Goal: Task Accomplishment & Management: Use online tool/utility

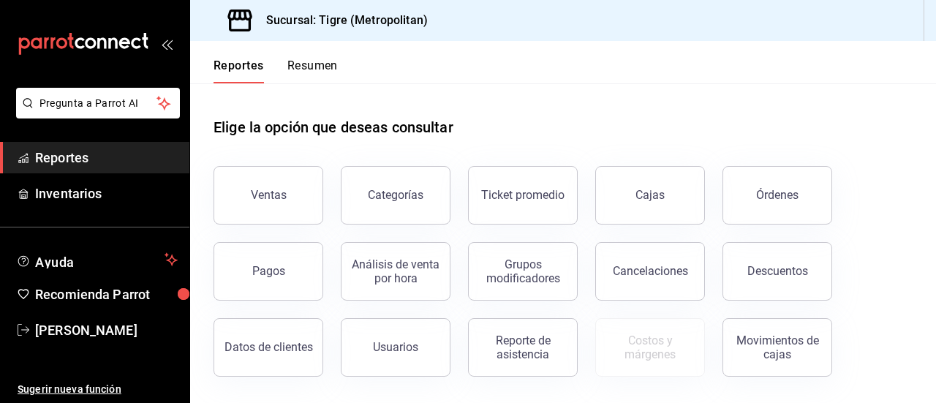
click at [286, 225] on div "Pagos" at bounding box center [259, 262] width 127 height 76
click at [267, 178] on button "Ventas" at bounding box center [268, 195] width 110 height 58
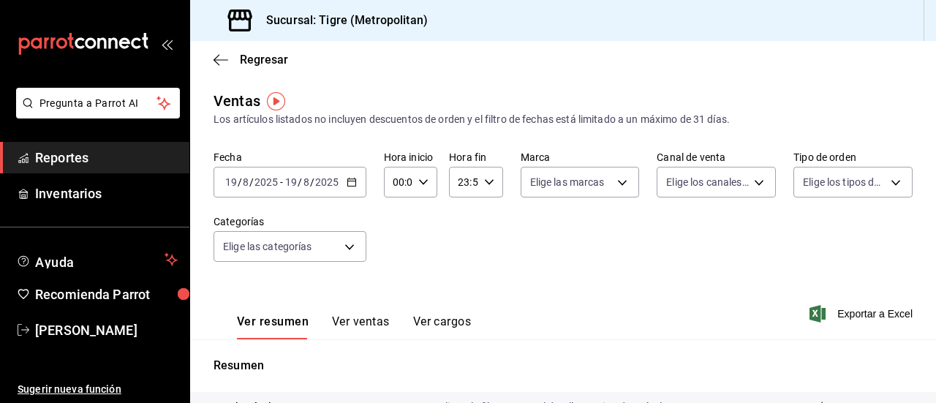
click at [352, 183] on icon "button" at bounding box center [352, 182] width 10 height 10
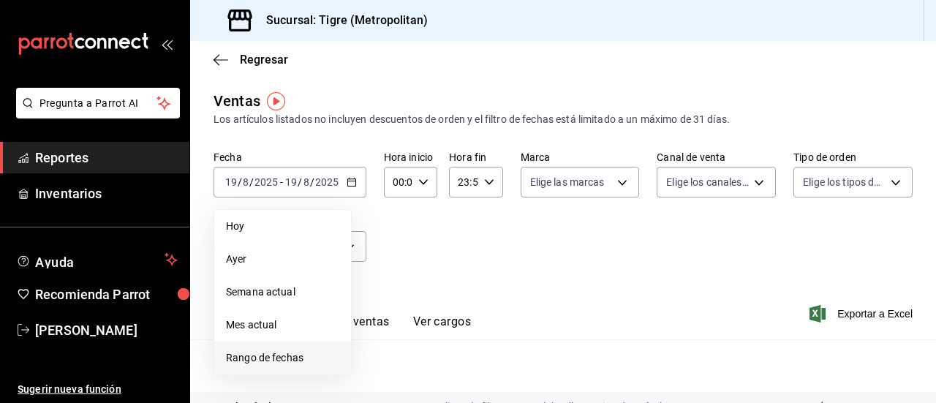
click at [266, 352] on span "Rango de fechas" at bounding box center [282, 357] width 113 height 15
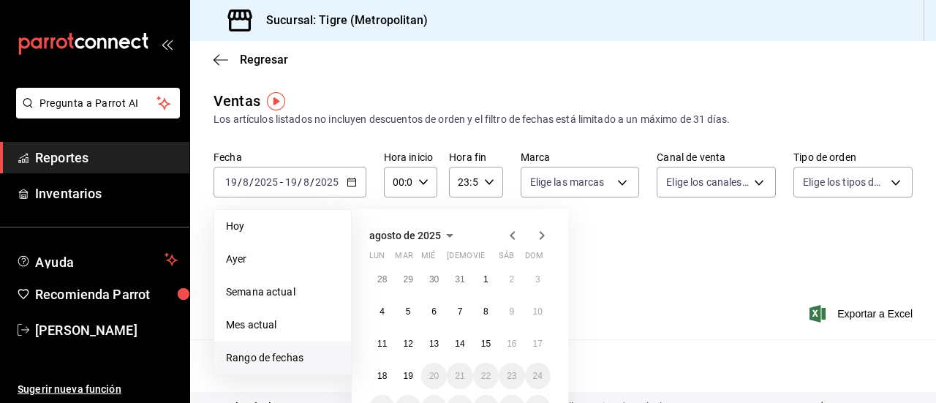
click at [266, 352] on span "Rango de fechas" at bounding box center [282, 357] width 113 height 15
click at [379, 371] on abbr "18" at bounding box center [382, 376] width 10 height 10
click at [402, 373] on button "19" at bounding box center [408, 376] width 26 height 26
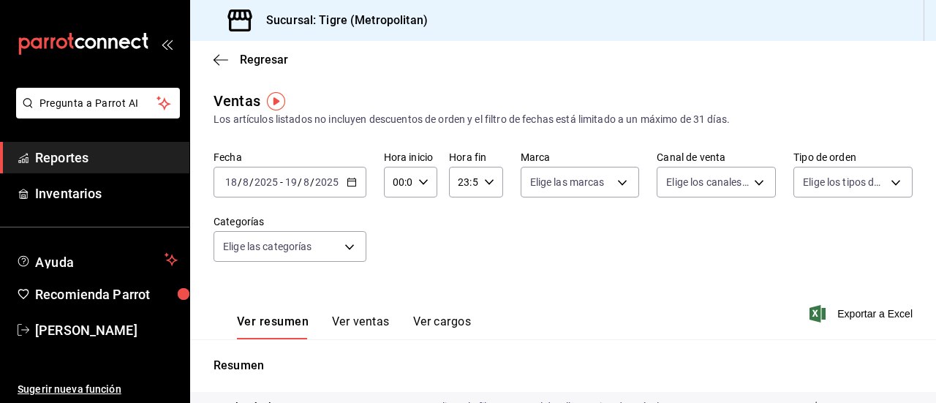
click at [434, 186] on div "00:00 Hora inicio" at bounding box center [410, 182] width 53 height 31
click at [396, 249] on span "01" at bounding box center [395, 255] width 3 height 12
type input "01:00"
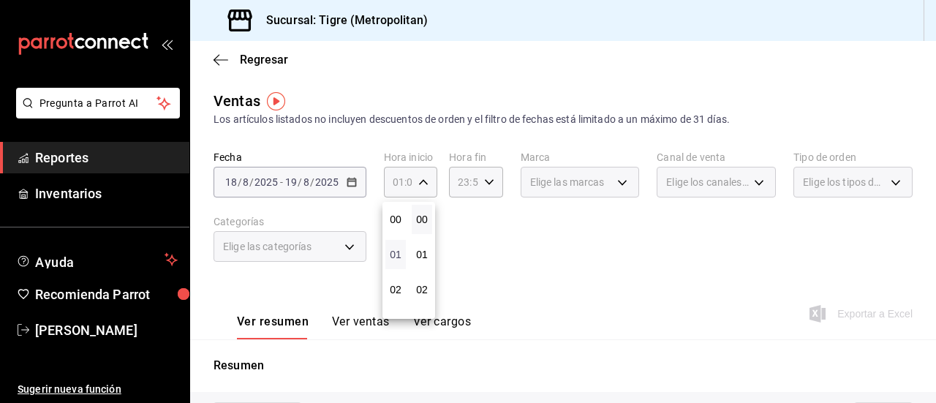
click at [396, 249] on span "01" at bounding box center [395, 255] width 3 height 12
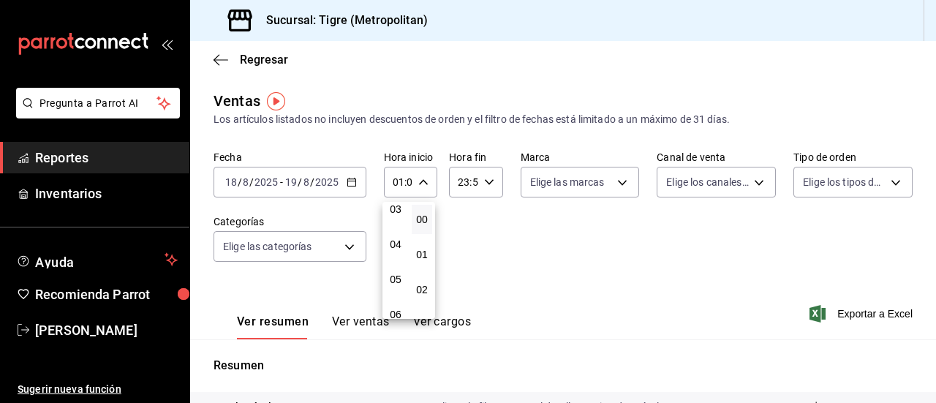
scroll to position [117, 0]
click at [396, 268] on button "05" at bounding box center [395, 277] width 20 height 29
type input "05:00"
click at [423, 217] on span "00" at bounding box center [421, 219] width 3 height 12
click at [491, 184] on div at bounding box center [468, 201] width 936 height 403
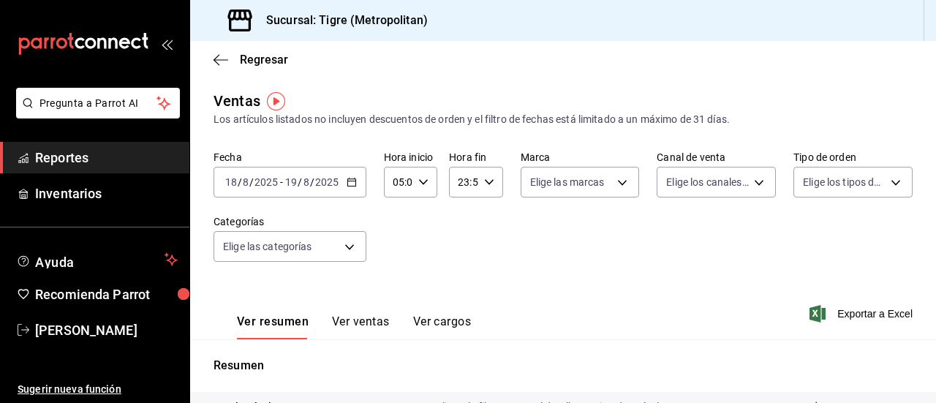
click at [482, 188] on div "23:59 Hora fin" at bounding box center [475, 182] width 53 height 31
click at [458, 229] on span "21" at bounding box center [459, 231] width 3 height 12
type input "21:59"
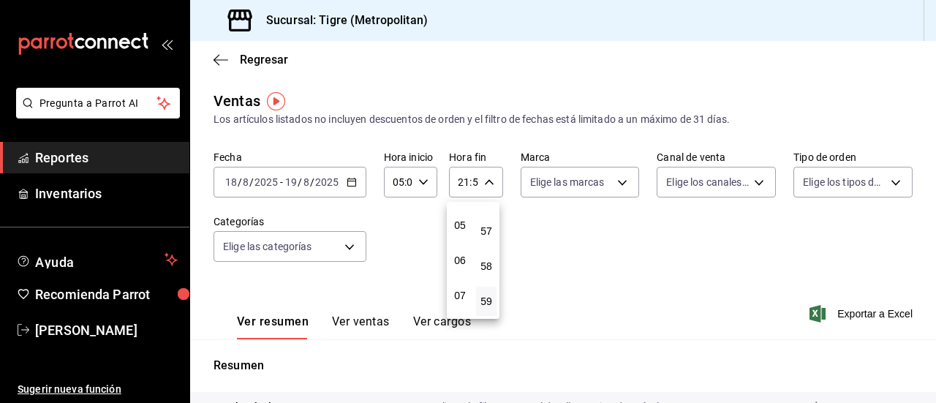
click at [458, 229] on span "05" at bounding box center [459, 225] width 3 height 12
type input "05:59"
click at [494, 233] on button "57" at bounding box center [486, 230] width 20 height 29
type input "05:57"
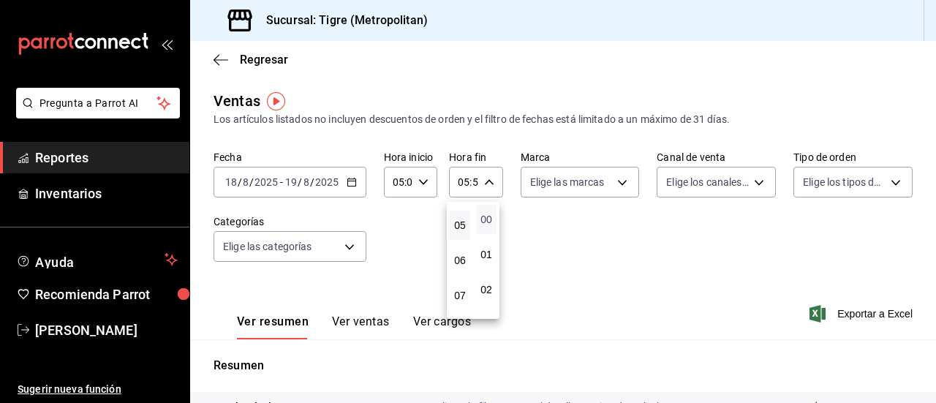
click at [485, 219] on span "00" at bounding box center [486, 219] width 3 height 12
type input "05:00"
click at [640, 276] on div at bounding box center [468, 201] width 936 height 403
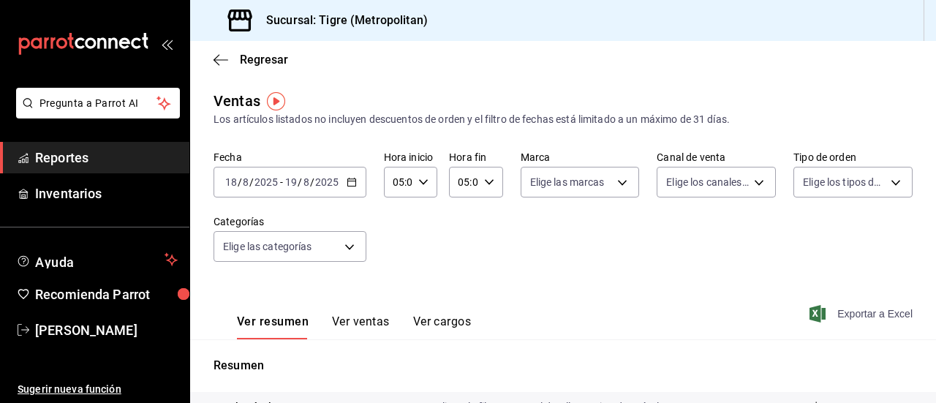
click at [851, 306] on span "Exportar a Excel" at bounding box center [862, 314] width 100 height 18
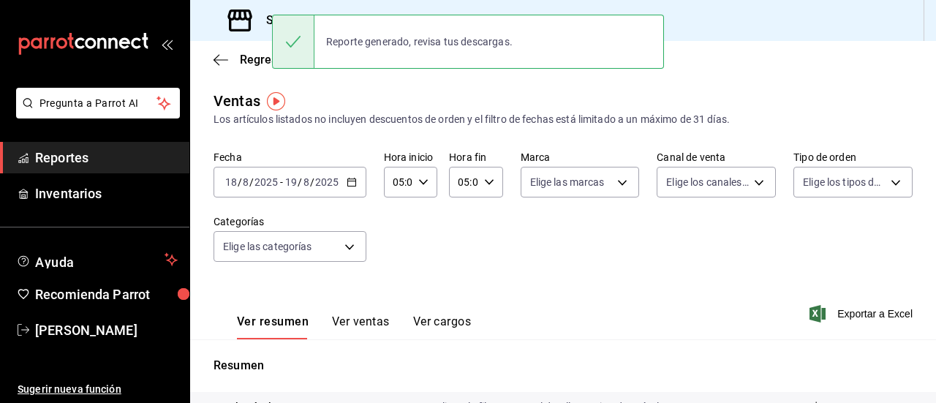
click at [488, 186] on icon "button" at bounding box center [489, 182] width 10 height 10
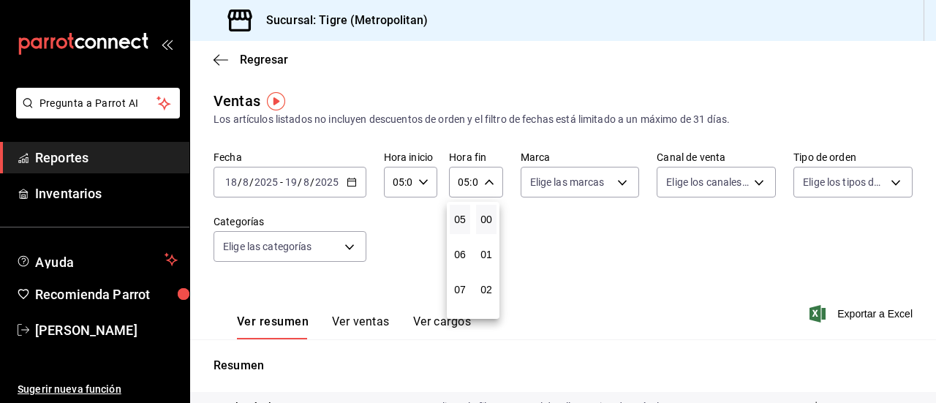
click at [488, 186] on div at bounding box center [468, 201] width 936 height 403
click at [491, 189] on div "05:00 Hora fin" at bounding box center [475, 182] width 53 height 31
click at [466, 221] on button "05" at bounding box center [460, 219] width 20 height 29
click at [488, 188] on div at bounding box center [468, 201] width 936 height 403
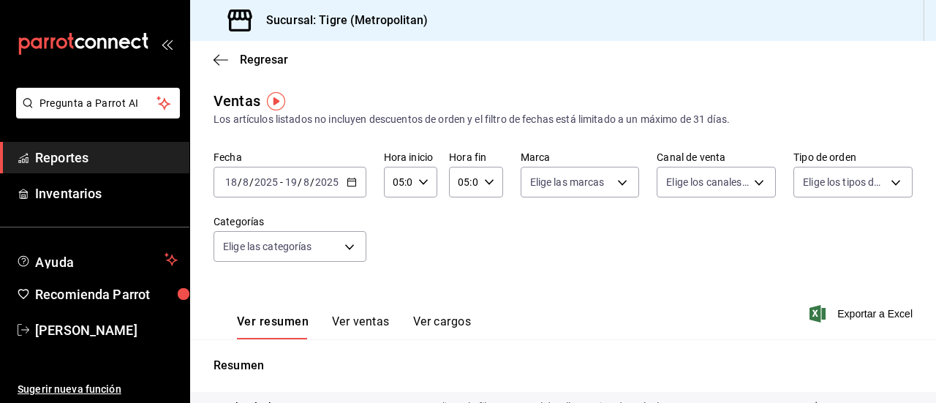
click at [488, 188] on div "05:00 Hora fin" at bounding box center [475, 182] width 53 height 31
click at [453, 217] on button "05" at bounding box center [460, 219] width 20 height 29
click at [453, 217] on button "00" at bounding box center [460, 219] width 20 height 29
type input "00:00"
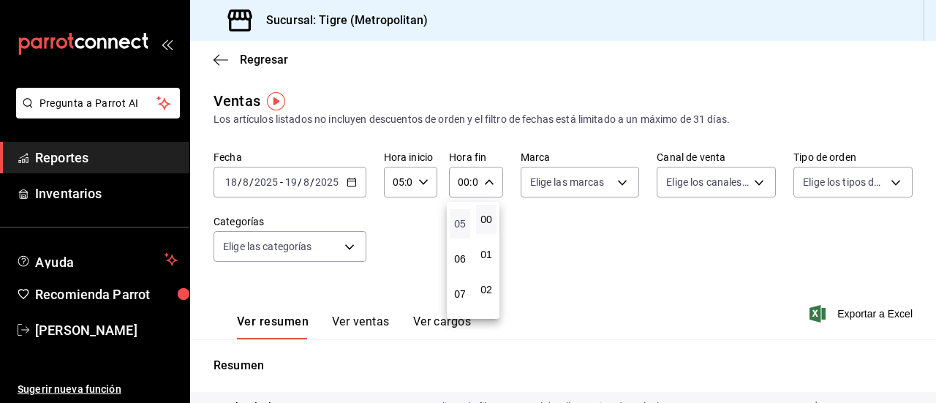
scroll to position [205, 0]
click at [396, 244] on div at bounding box center [468, 201] width 936 height 403
click at [351, 189] on div "[DATE] [DATE] - [DATE] [DATE]" at bounding box center [289, 182] width 153 height 31
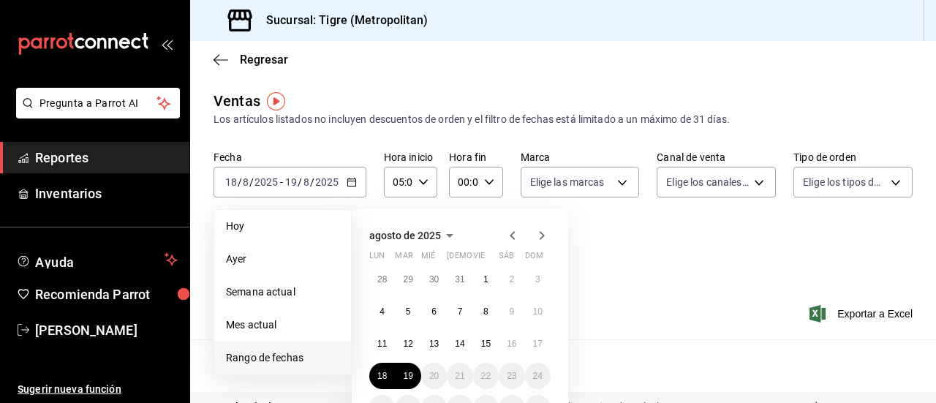
click at [613, 228] on div "Fecha [DATE] [DATE] - [DATE] [DATE] [DATE] [DATE] Semana actual Mes actual [GEO…" at bounding box center [562, 215] width 699 height 129
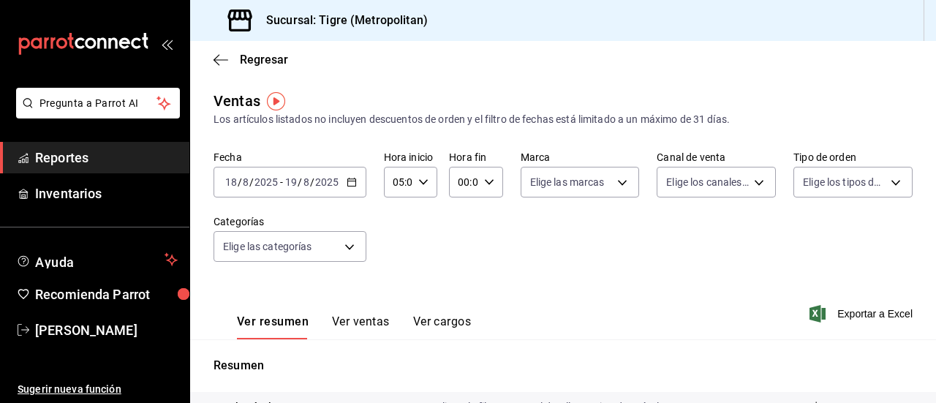
click at [341, 188] on div "[DATE] [DATE] - [DATE] [DATE]" at bounding box center [289, 182] width 153 height 31
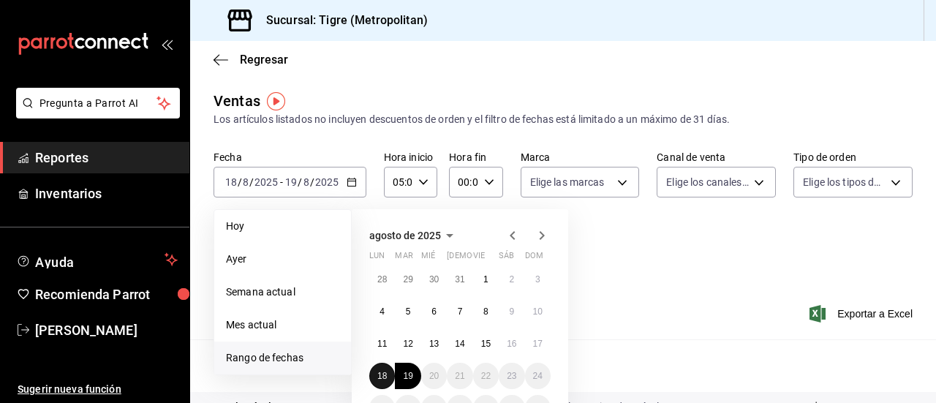
click at [379, 372] on abbr "18" at bounding box center [382, 376] width 10 height 10
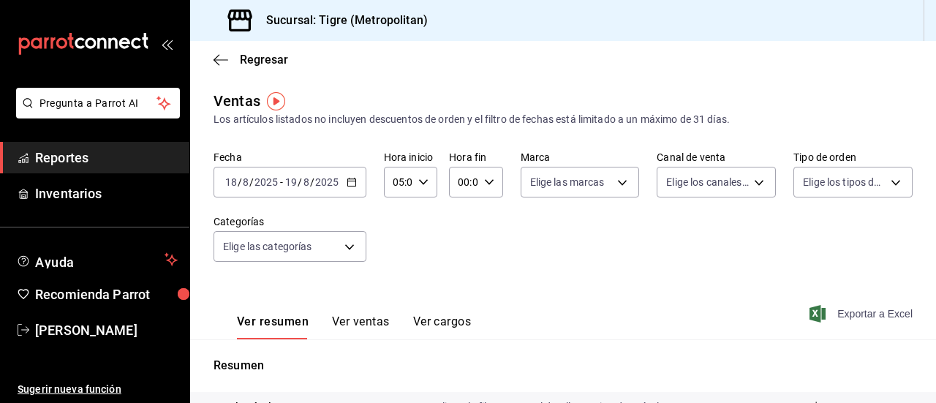
click at [855, 312] on span "Exportar a Excel" at bounding box center [862, 314] width 100 height 18
